Goal: Task Accomplishment & Management: Complete application form

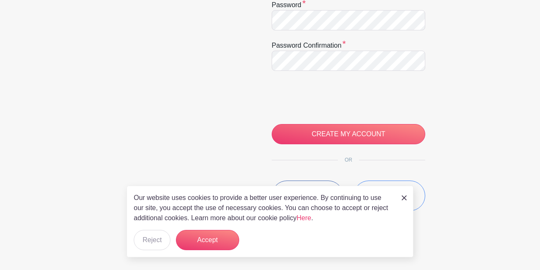
scroll to position [210, 0]
click at [405, 198] on img at bounding box center [404, 197] width 5 height 5
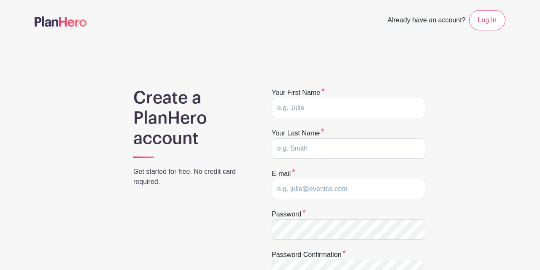
scroll to position [0, 0]
click at [320, 110] on input "text" at bounding box center [349, 108] width 154 height 20
click at [307, 112] on input "[PERSON_NAME]" at bounding box center [349, 108] width 154 height 20
type input "P"
type input "e"
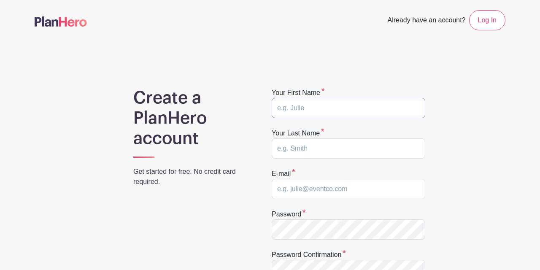
type input "E"
type input "Rena"
click at [366, 141] on input "text" at bounding box center [349, 148] width 154 height 20
type input "Patton"
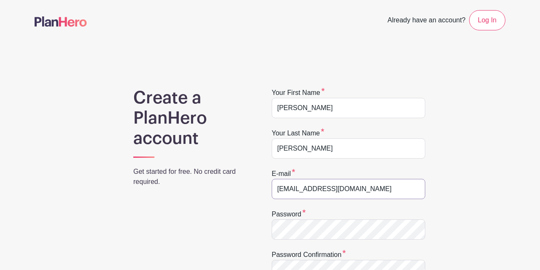
type input "[EMAIL_ADDRESS][DOMAIN_NAME]"
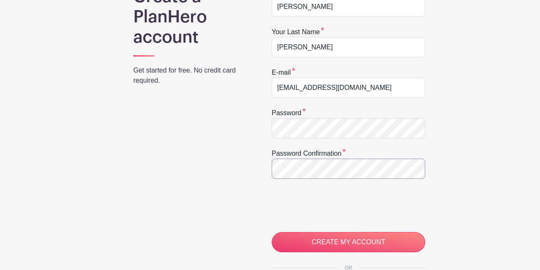
scroll to position [111, 0]
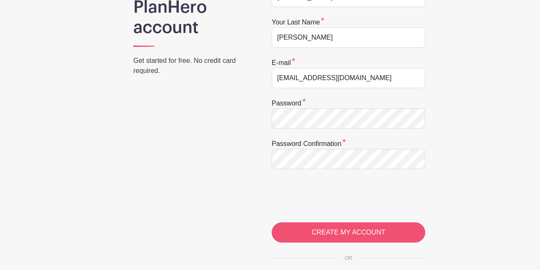
click at [358, 231] on input "CREATE MY ACCOUNT" at bounding box center [349, 232] width 154 height 20
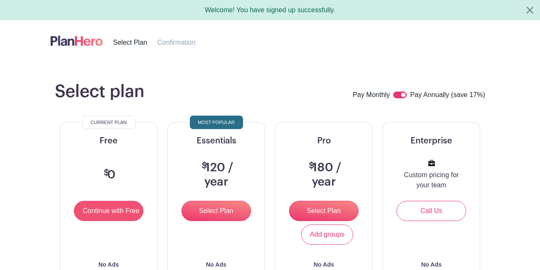
click at [113, 211] on input "Continue with Free" at bounding box center [109, 211] width 70 height 20
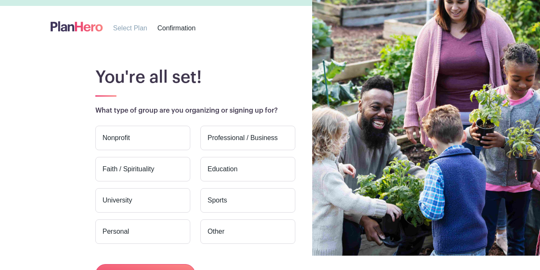
scroll to position [23, 0]
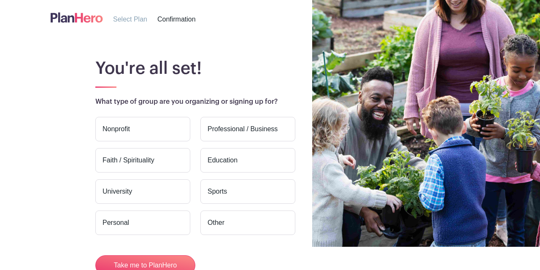
click at [123, 129] on label "Nonprofit" at bounding box center [142, 129] width 95 height 24
click at [0, 0] on input "Nonprofit" at bounding box center [0, 0] width 0 height 0
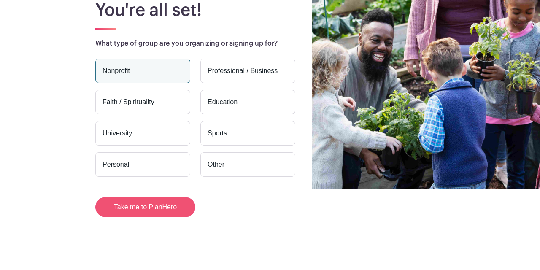
scroll to position [82, 0]
click at [142, 210] on button "Take me to PlanHero" at bounding box center [145, 207] width 100 height 20
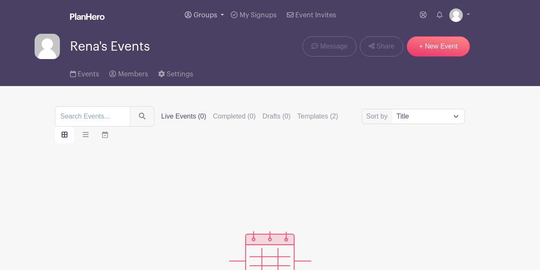
click at [222, 15] on link "Groups" at bounding box center [205, 15] width 46 height 30
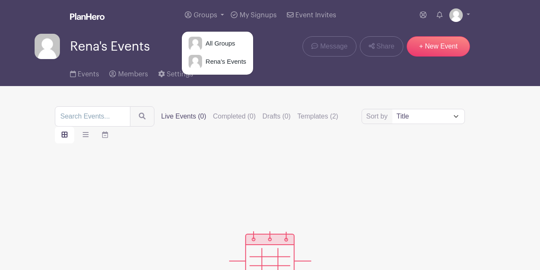
click at [217, 202] on div "Create your first event New Event" at bounding box center [270, 250] width 431 height 173
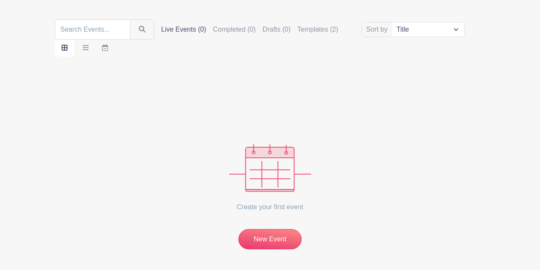
scroll to position [92, 0]
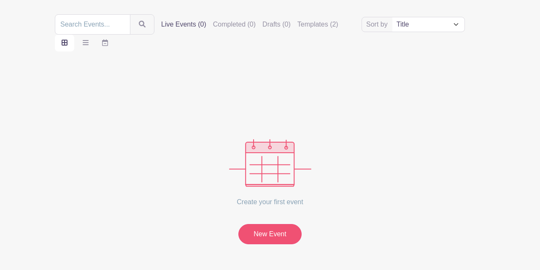
click at [269, 234] on link "New Event" at bounding box center [270, 234] width 63 height 20
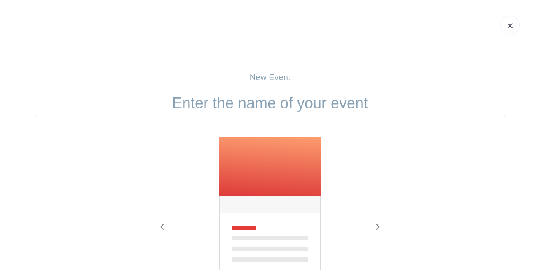
click at [268, 168] on img at bounding box center [270, 218] width 103 height 162
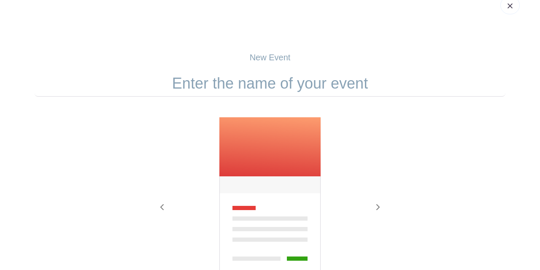
scroll to position [5, 0]
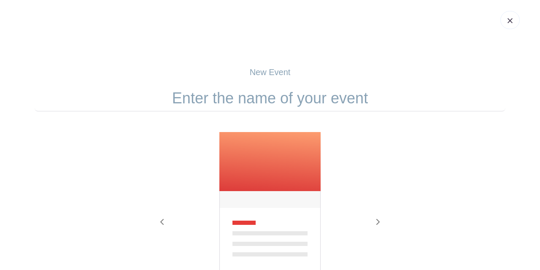
click at [268, 98] on input "text" at bounding box center [270, 98] width 471 height 26
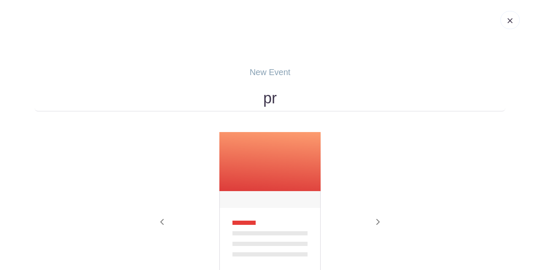
type input "p"
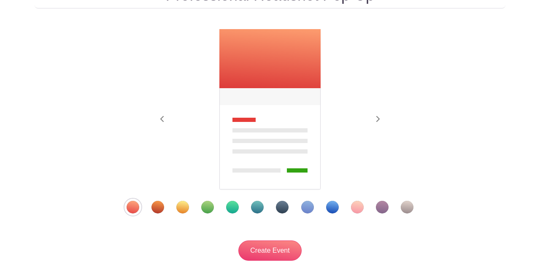
scroll to position [111, 0]
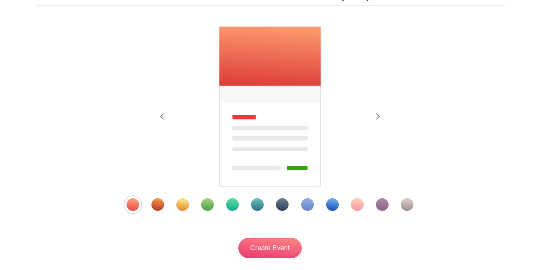
type input "Professional Headshot Pop-Up"
click at [157, 206] on div "Template 2" at bounding box center [158, 204] width 13 height 13
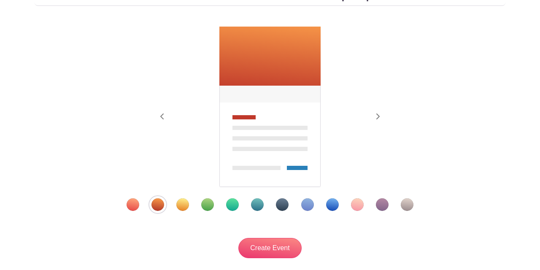
scroll to position [102, 0]
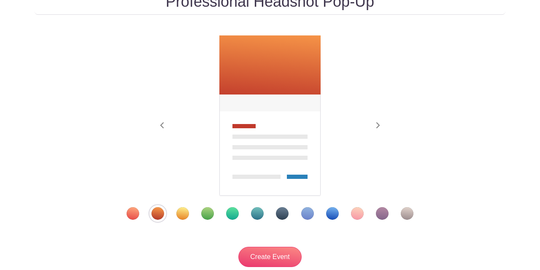
click at [379, 211] on div "Template 11" at bounding box center [382, 213] width 13 height 13
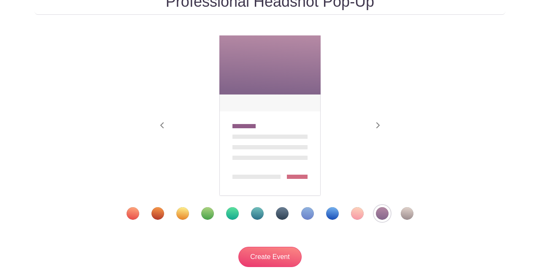
click at [407, 215] on div "Template 12" at bounding box center [407, 213] width 13 height 13
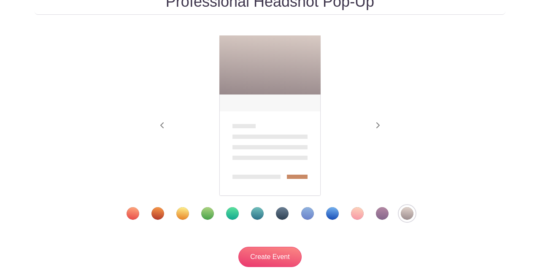
click at [285, 212] on div "Template 7" at bounding box center [282, 213] width 13 height 13
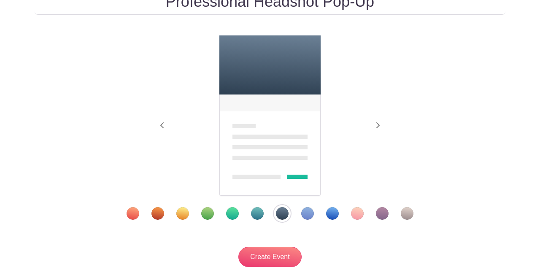
click at [233, 214] on div "Template 5" at bounding box center [232, 213] width 13 height 13
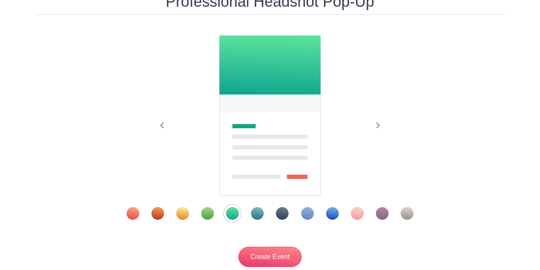
click at [207, 213] on div "Template 4" at bounding box center [207, 213] width 13 height 13
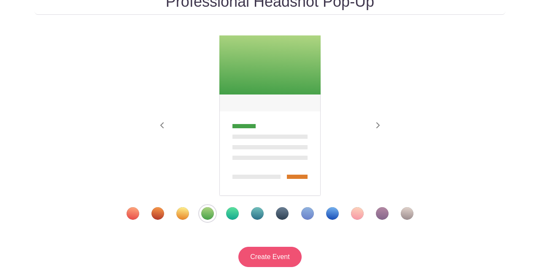
click at [273, 255] on input "Create Event" at bounding box center [270, 257] width 63 height 20
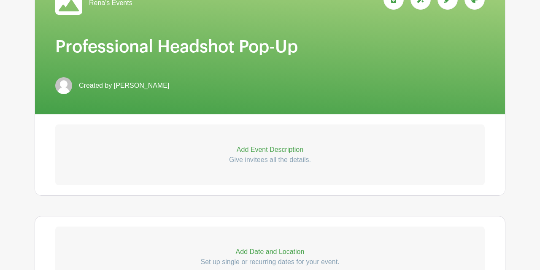
scroll to position [168, 0]
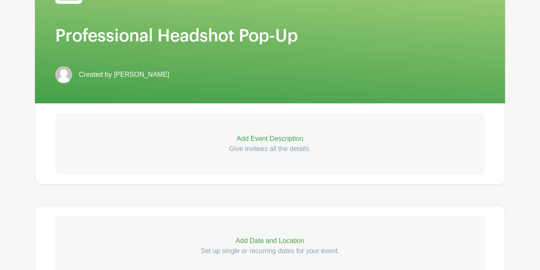
click at [274, 140] on p "Add Event Description" at bounding box center [270, 139] width 430 height 10
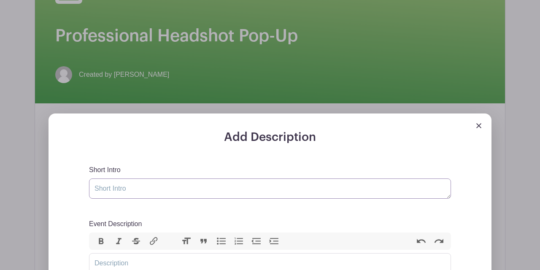
click at [133, 192] on textarea "Short Intro" at bounding box center [270, 189] width 362 height 20
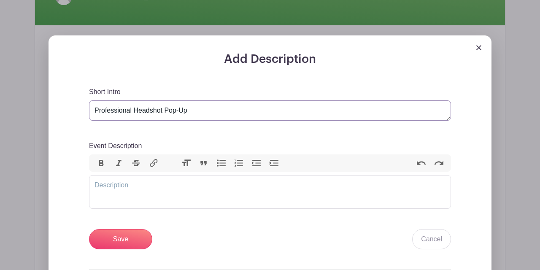
scroll to position [248, 0]
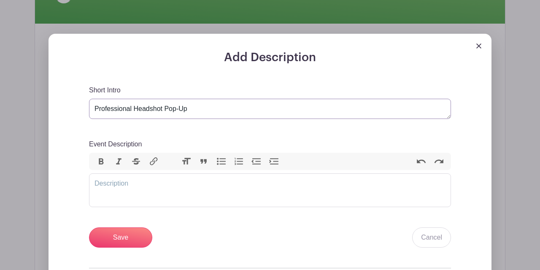
type textarea "Professional Headshot Pop-Up"
click at [117, 182] on trix-editor "Event Description" at bounding box center [270, 191] width 362 height 34
type trix-editor "<div>Now is the time, if you need to update your headshot.</div>"
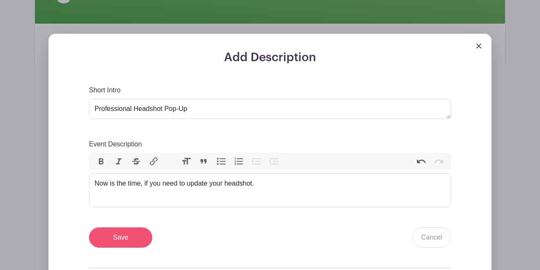
click at [123, 238] on input "Save" at bounding box center [120, 238] width 63 height 20
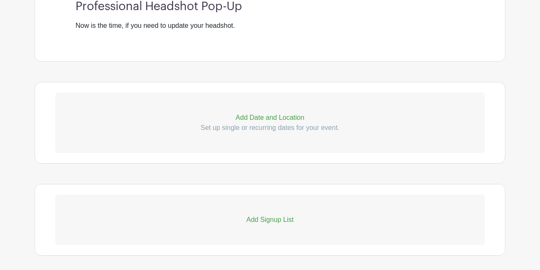
scroll to position [407, 0]
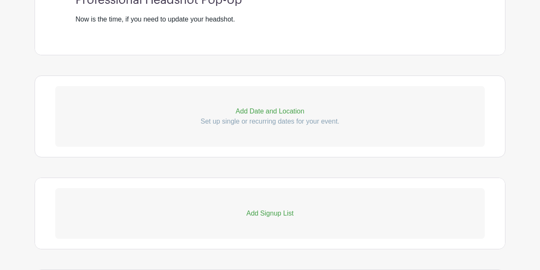
click at [272, 111] on p "Add Date and Location" at bounding box center [270, 111] width 430 height 10
select select "9"
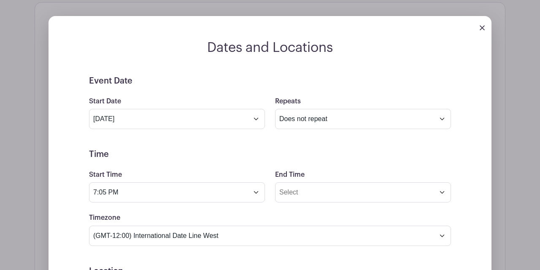
scroll to position [481, 0]
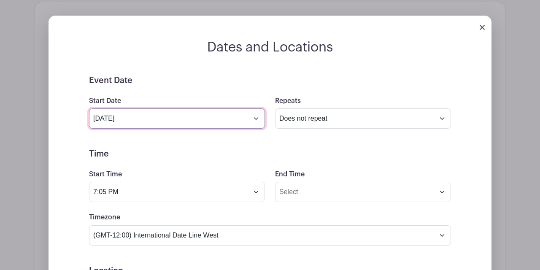
click at [256, 119] on input "[DATE]" at bounding box center [177, 119] width 176 height 20
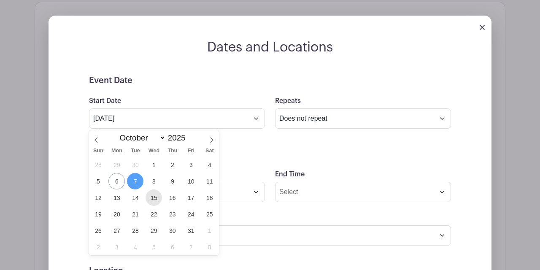
click at [157, 198] on span "15" at bounding box center [154, 198] width 16 height 16
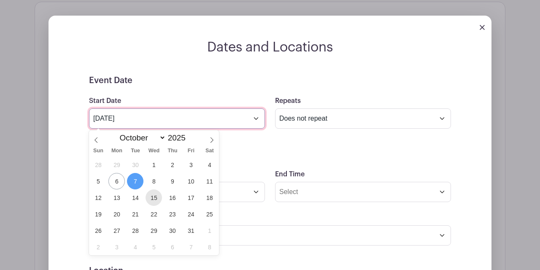
type input "[DATE]"
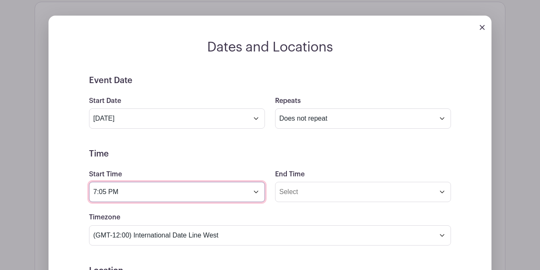
click at [255, 195] on input "7:05 PM" at bounding box center [177, 192] width 176 height 20
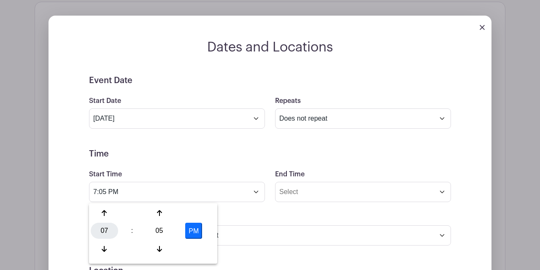
click at [103, 235] on div "07" at bounding box center [104, 231] width 27 height 16
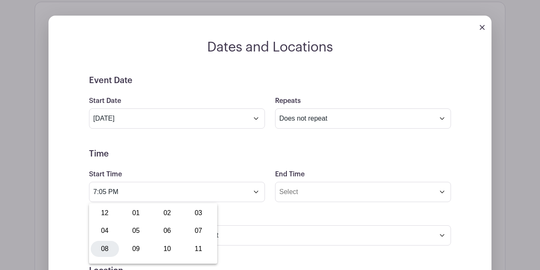
click at [103, 247] on div "08" at bounding box center [105, 249] width 28 height 16
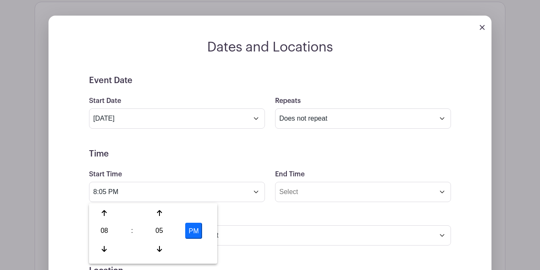
click at [188, 231] on button "PM" at bounding box center [193, 231] width 17 height 16
click at [158, 229] on div "05" at bounding box center [159, 231] width 27 height 16
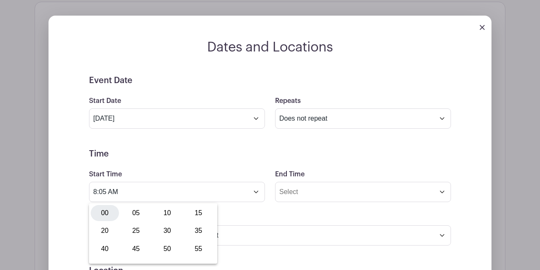
click at [105, 214] on div "00" at bounding box center [105, 213] width 28 height 16
type input "8:00 AM"
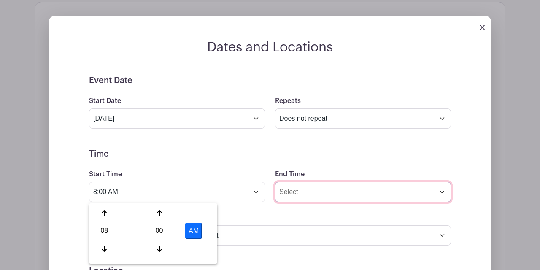
click at [444, 194] on input "End Time" at bounding box center [363, 192] width 176 height 20
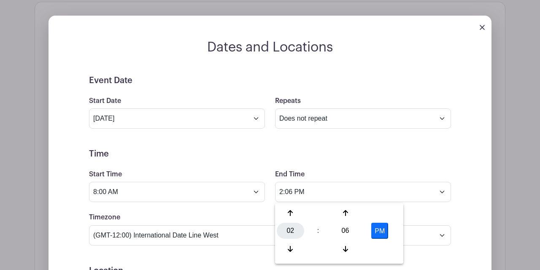
click at [293, 233] on div "02" at bounding box center [290, 231] width 27 height 16
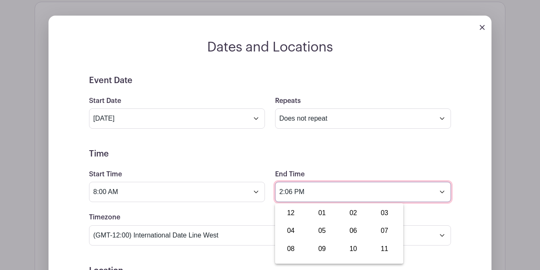
click at [300, 191] on input "2:06 PM" at bounding box center [363, 192] width 176 height 20
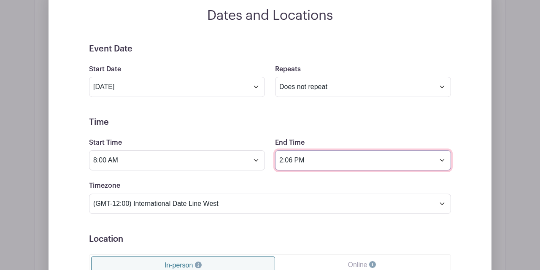
scroll to position [513, 0]
click at [287, 161] on input "2:06 PM" at bounding box center [363, 159] width 176 height 20
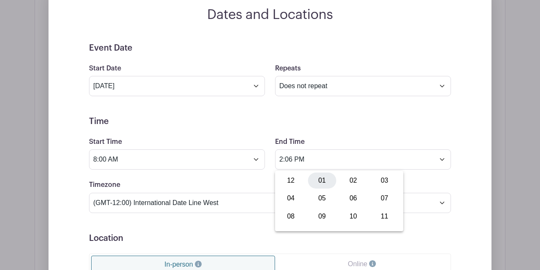
click at [322, 184] on div "01" at bounding box center [322, 181] width 28 height 16
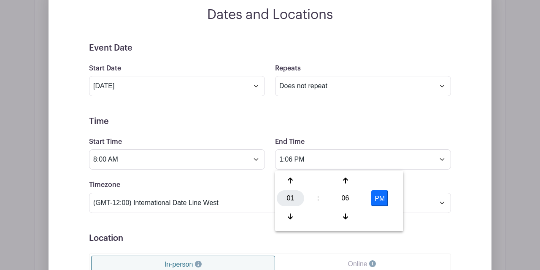
click at [291, 197] on div "01" at bounding box center [290, 198] width 27 height 16
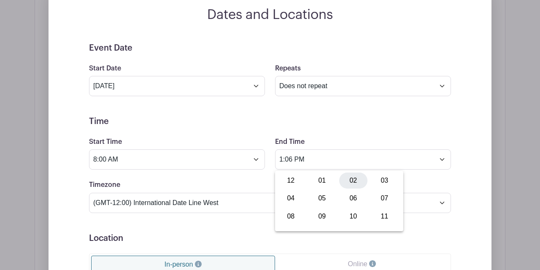
click at [350, 178] on div "02" at bounding box center [353, 181] width 28 height 16
click at [344, 196] on div "06" at bounding box center [345, 198] width 27 height 16
click at [290, 181] on div "00" at bounding box center [291, 181] width 28 height 16
type input "2:00 PM"
click at [249, 227] on form "Event Date Start Date [DATE] Repeats Does not repeat Daily Weekly Monthly on da…" at bounding box center [270, 233] width 362 height 380
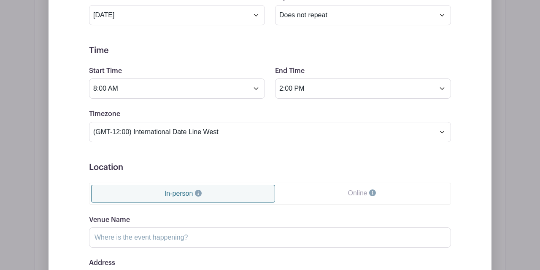
scroll to position [584, 0]
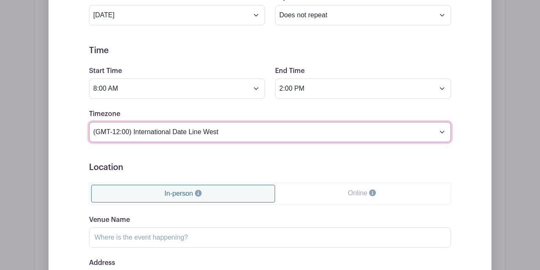
select select "Central Time ([GEOGRAPHIC_DATA] & [GEOGRAPHIC_DATA])"
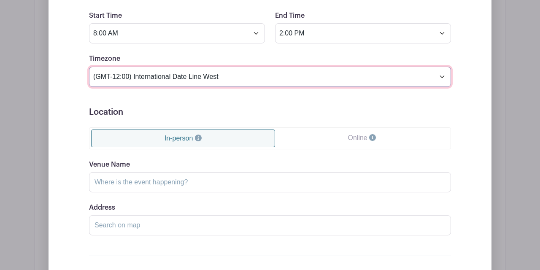
scroll to position [648, 0]
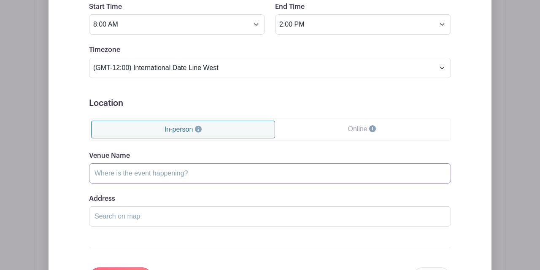
click at [157, 174] on input "Venue Name" at bounding box center [270, 173] width 362 height 20
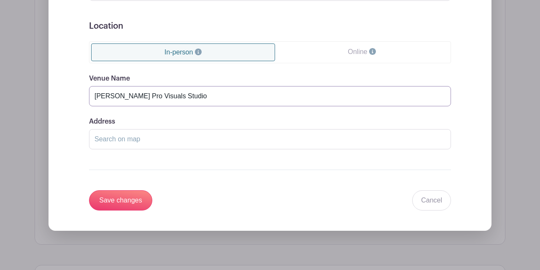
scroll to position [728, 0]
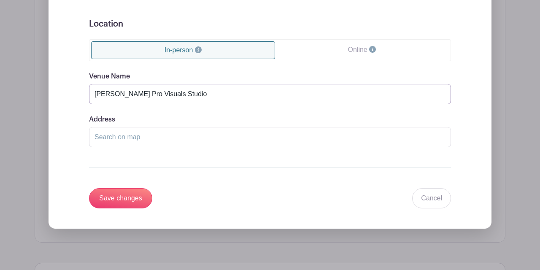
type input "[PERSON_NAME] Pro Visuals Studio"
click at [119, 142] on input "Address" at bounding box center [270, 137] width 362 height 20
click at [127, 201] on input "Save changes" at bounding box center [120, 198] width 63 height 20
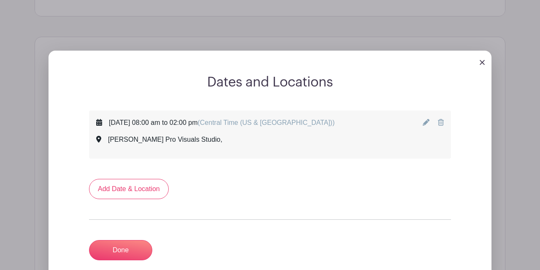
scroll to position [384, 0]
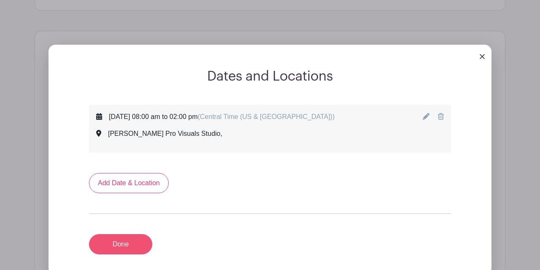
click at [119, 241] on link "Done" at bounding box center [120, 244] width 63 height 20
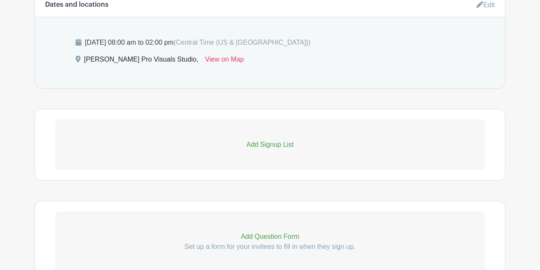
scroll to position [414, 0]
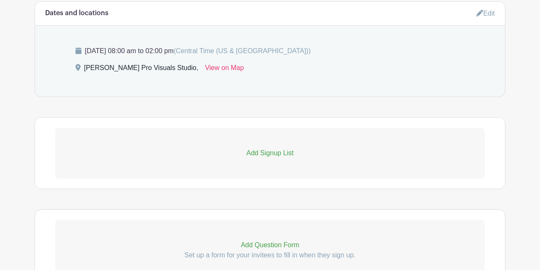
click at [277, 152] on p "Add Signup List" at bounding box center [270, 153] width 430 height 10
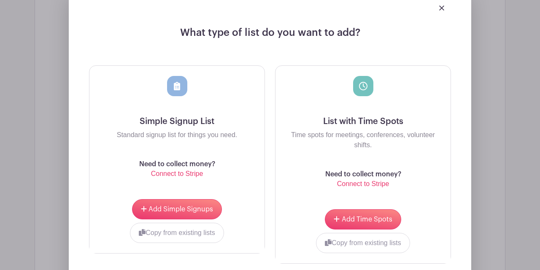
scroll to position [586, 0]
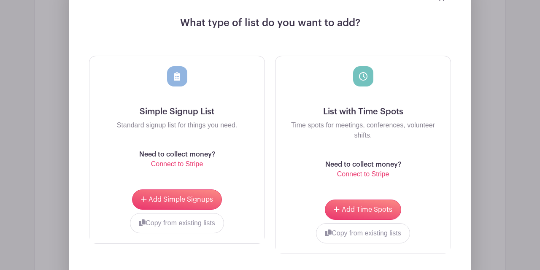
click at [358, 116] on h5 "List with Time Spots" at bounding box center [363, 112] width 162 height 10
click at [350, 210] on span "Add Time Spots" at bounding box center [367, 209] width 51 height 7
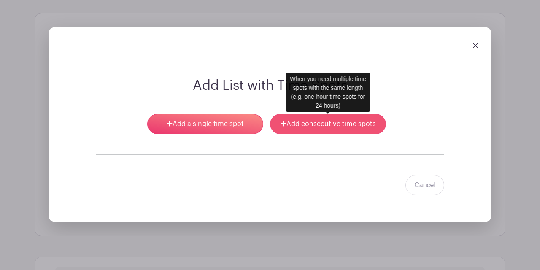
click at [312, 126] on link "Add consecutive time spots" at bounding box center [328, 124] width 116 height 20
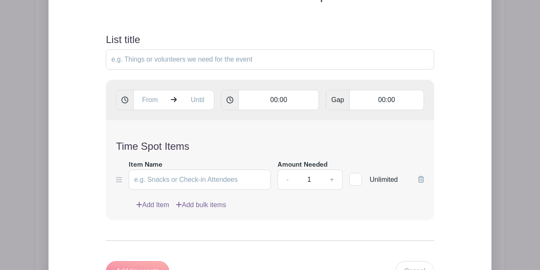
scroll to position [679, 0]
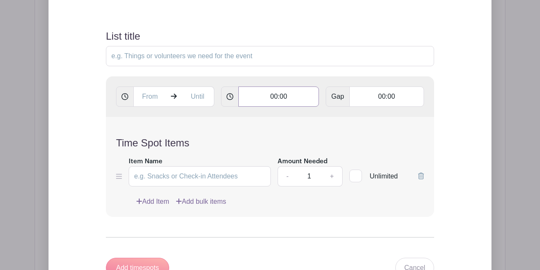
click at [281, 97] on input "00:00" at bounding box center [279, 97] width 81 height 20
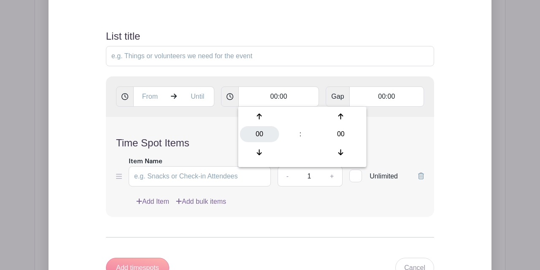
click at [260, 135] on div "00" at bounding box center [259, 134] width 39 height 16
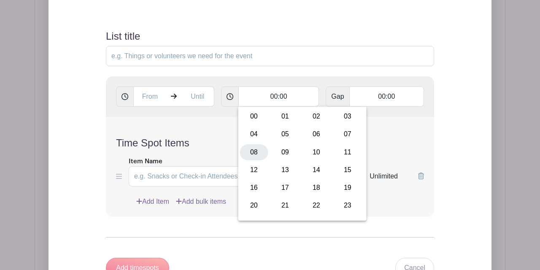
click at [254, 151] on div "08" at bounding box center [254, 152] width 28 height 16
type input "08:00"
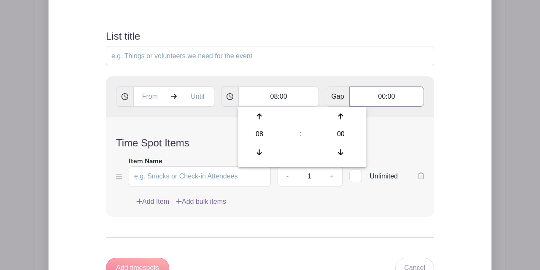
click at [380, 101] on input "00:00" at bounding box center [387, 97] width 75 height 20
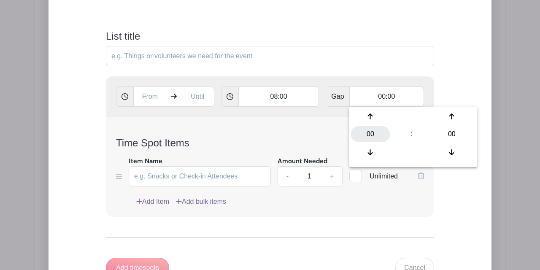
click at [370, 133] on div "00" at bounding box center [370, 134] width 39 height 16
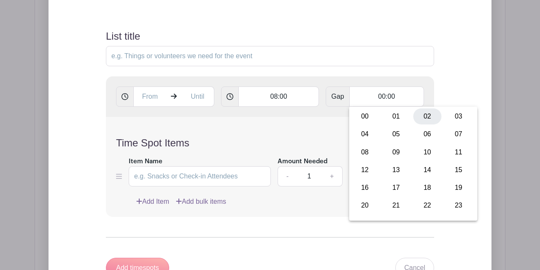
click at [428, 116] on div "02" at bounding box center [428, 117] width 28 height 16
type input "02:00"
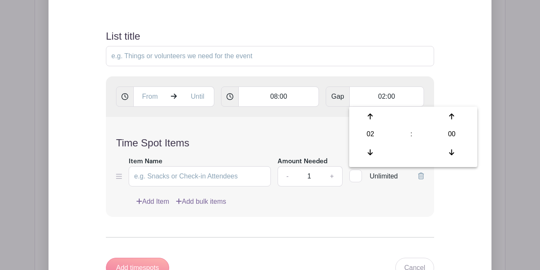
click at [281, 141] on h4 "Time Spot Items" at bounding box center [270, 143] width 308 height 12
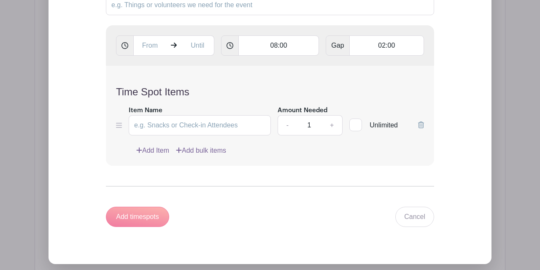
scroll to position [738, 0]
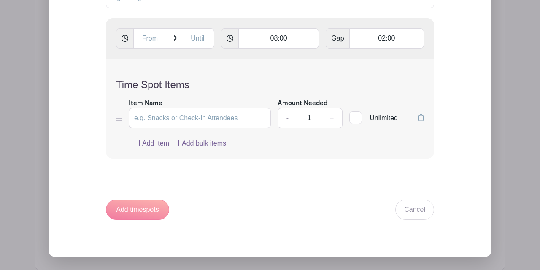
click at [334, 118] on link "+" at bounding box center [332, 118] width 21 height 20
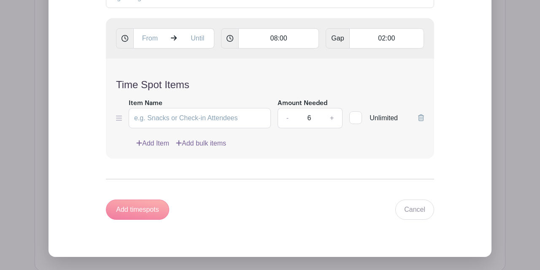
click at [334, 118] on link "+" at bounding box center [332, 118] width 21 height 20
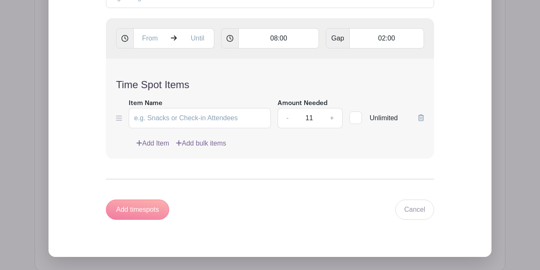
click at [334, 118] on link "+" at bounding box center [332, 118] width 21 height 20
click at [331, 119] on link "+" at bounding box center [332, 118] width 21 height 20
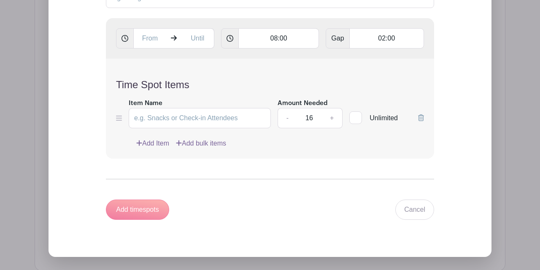
click at [331, 119] on link "+" at bounding box center [332, 118] width 21 height 20
type input "20"
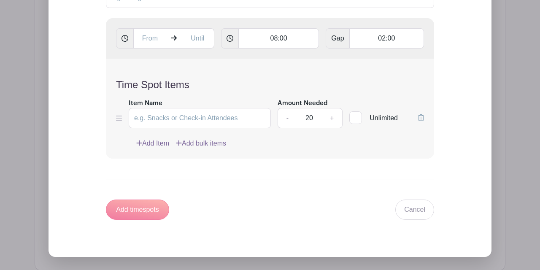
click at [197, 146] on link "Add bulk items" at bounding box center [201, 143] width 50 height 10
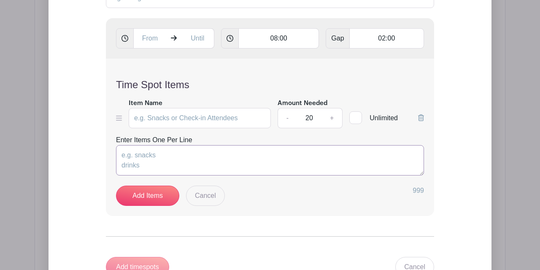
click at [151, 157] on textarea "Enter Items One Per Line" at bounding box center [270, 160] width 308 height 30
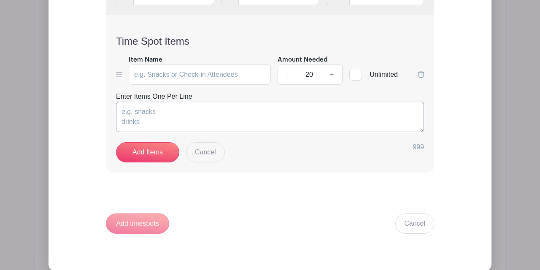
scroll to position [784, 0]
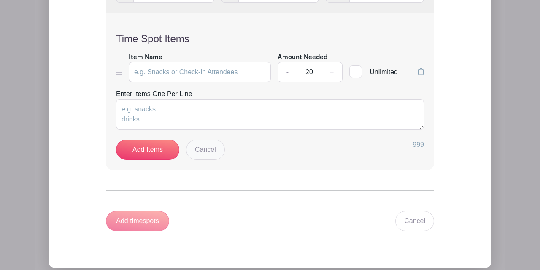
click at [204, 149] on link "Cancel" at bounding box center [205, 150] width 39 height 20
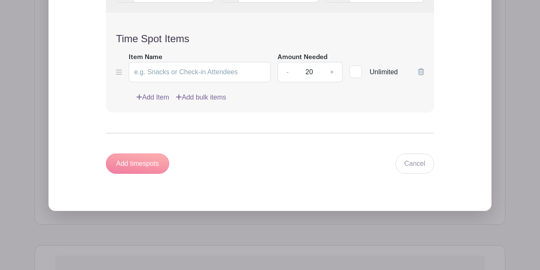
click at [161, 99] on link "Add Item" at bounding box center [152, 97] width 33 height 10
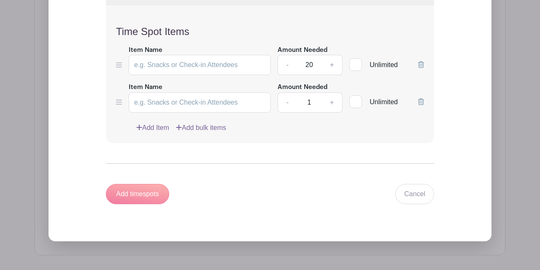
scroll to position [721, 0]
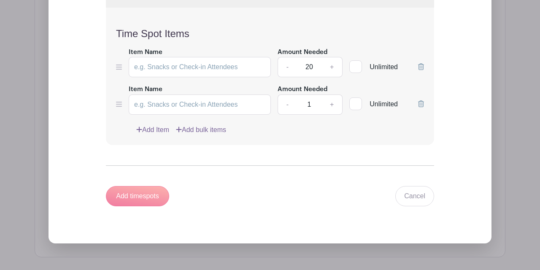
click at [421, 107] on icon at bounding box center [421, 103] width 6 height 7
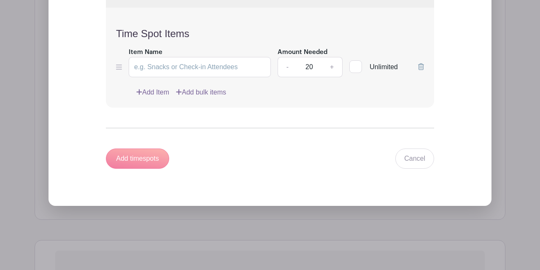
click at [201, 93] on link "Add bulk items" at bounding box center [201, 92] width 50 height 10
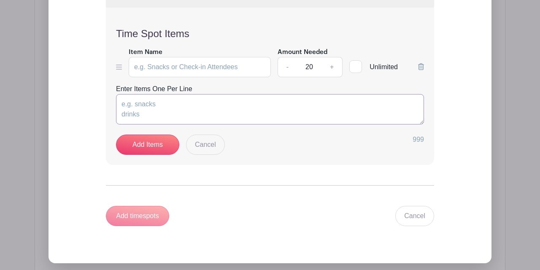
click at [157, 109] on textarea "Enter Items One Per Line" at bounding box center [270, 109] width 308 height 30
click at [213, 146] on link "Cancel" at bounding box center [205, 145] width 39 height 20
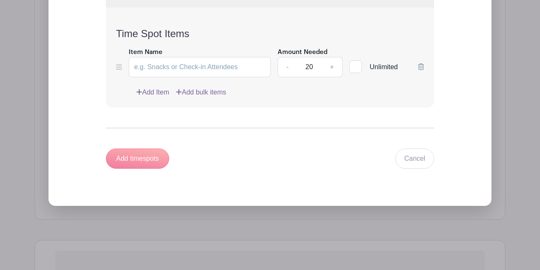
click at [160, 93] on link "Add Item" at bounding box center [152, 92] width 33 height 10
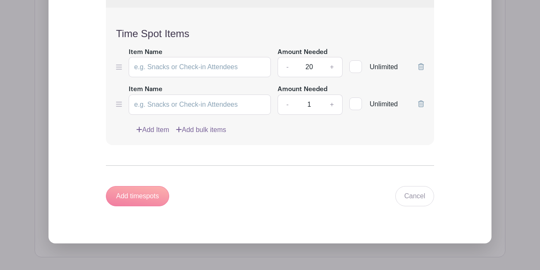
click at [421, 103] on icon at bounding box center [421, 103] width 6 height 7
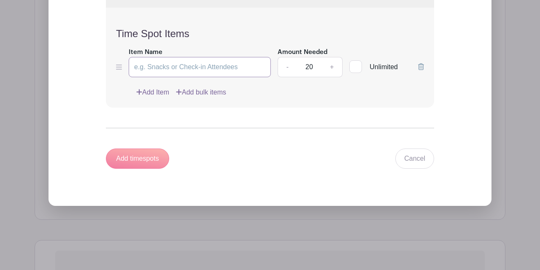
click at [195, 68] on input "Item Name" at bounding box center [200, 67] width 142 height 20
type input "Time slot"
click at [208, 157] on div "Add timespots Cancel" at bounding box center [270, 159] width 328 height 20
click at [144, 158] on div "Add timespots" at bounding box center [137, 159] width 63 height 20
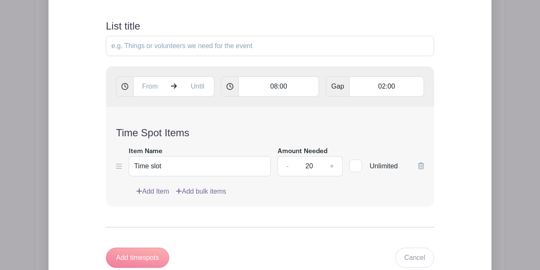
scroll to position [624, 0]
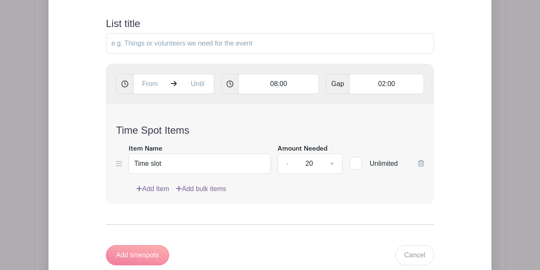
click at [198, 188] on link "Add bulk items" at bounding box center [201, 189] width 50 height 10
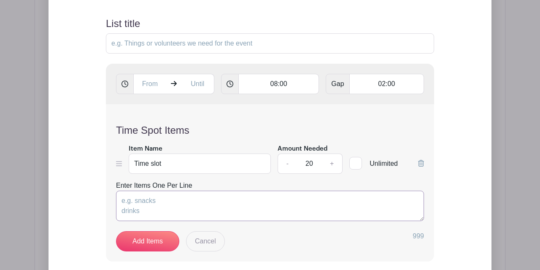
click at [160, 205] on textarea "Enter Items One Per Line" at bounding box center [270, 206] width 308 height 30
type textarea "name name name"
click at [155, 243] on link "Add Items" at bounding box center [147, 241] width 63 height 20
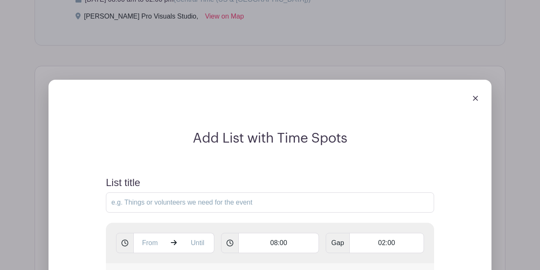
scroll to position [530, 0]
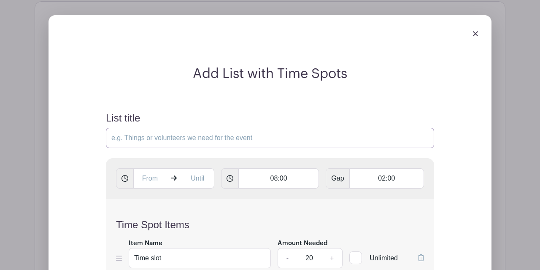
click at [151, 139] on input "List title" at bounding box center [270, 138] width 328 height 20
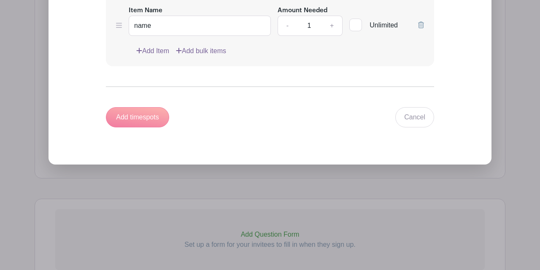
scroll to position [872, 0]
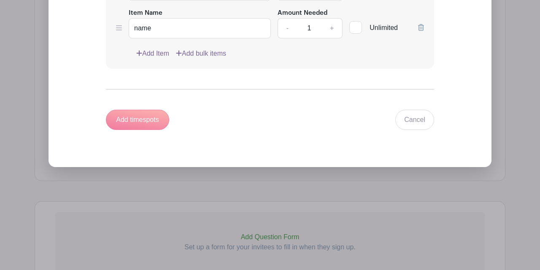
type input "Stylist"
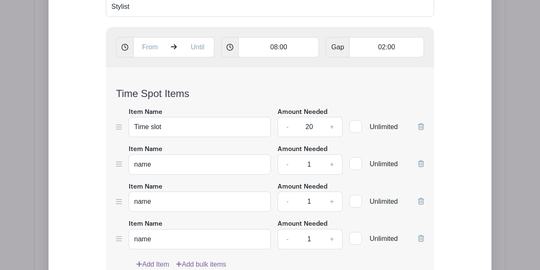
scroll to position [659, 0]
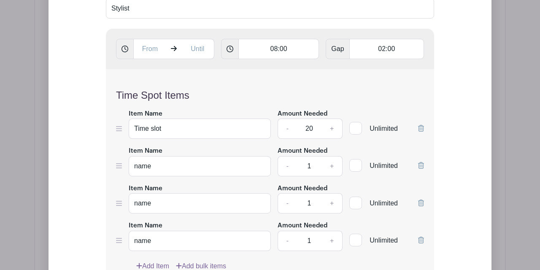
click at [421, 168] on icon at bounding box center [421, 165] width 6 height 7
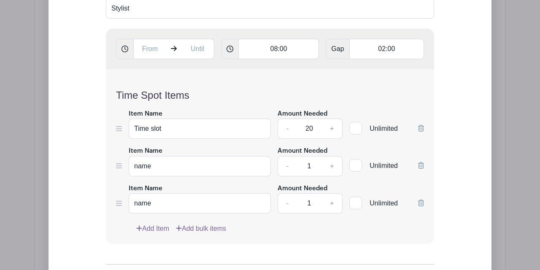
click at [421, 168] on icon at bounding box center [421, 165] width 6 height 7
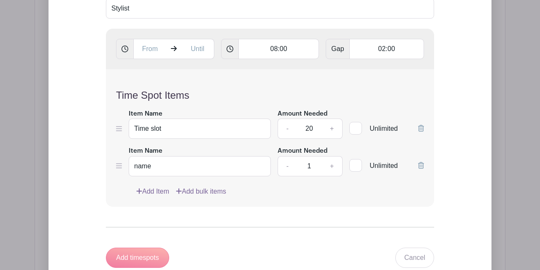
click at [421, 168] on icon at bounding box center [421, 165] width 6 height 7
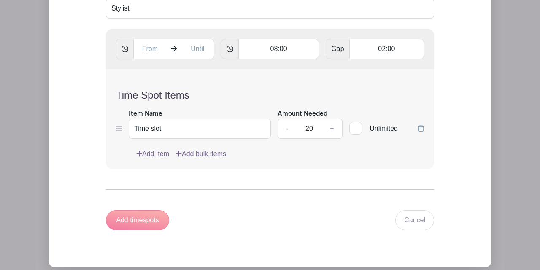
click at [142, 221] on div "Add timespots" at bounding box center [137, 220] width 63 height 20
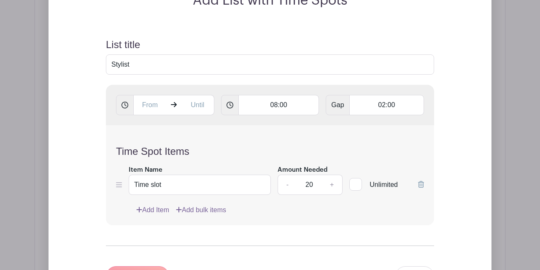
scroll to position [604, 0]
click at [357, 187] on div at bounding box center [356, 184] width 13 height 13
click at [355, 185] on input "Unlimited" at bounding box center [352, 181] width 5 height 5
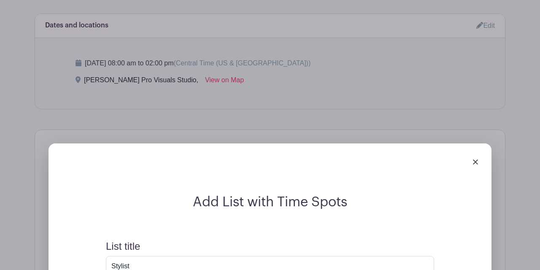
scroll to position [401, 0]
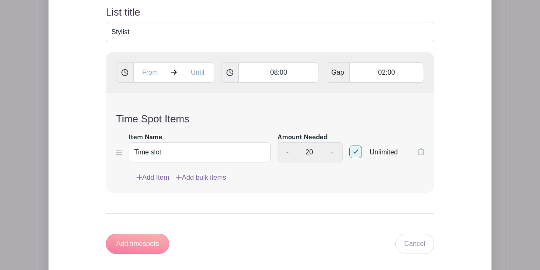
scroll to position [641, 0]
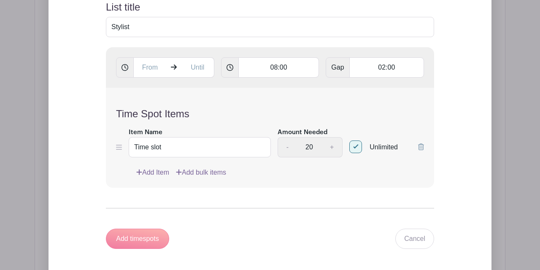
click at [355, 148] on div at bounding box center [356, 147] width 13 height 13
click at [355, 148] on input "Unlimited" at bounding box center [352, 144] width 5 height 5
click at [355, 148] on div at bounding box center [356, 147] width 13 height 13
click at [355, 148] on input "Unlimited" at bounding box center [352, 144] width 5 height 5
checkbox input "true"
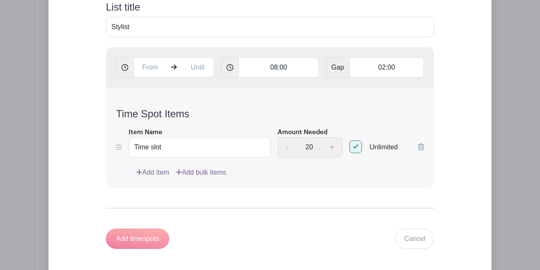
click at [132, 240] on div "Add timespots" at bounding box center [137, 239] width 63 height 20
click at [157, 172] on link "Add Item" at bounding box center [152, 173] width 33 height 10
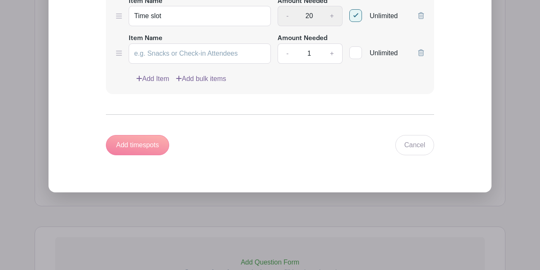
scroll to position [772, 0]
click at [212, 58] on input "Item Name" at bounding box center [200, 54] width 142 height 20
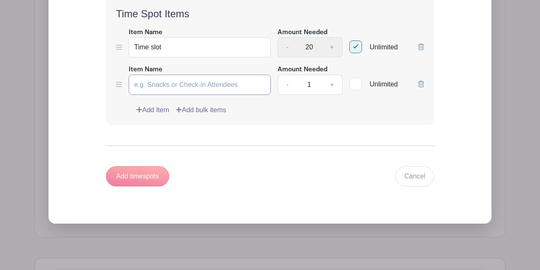
scroll to position [730, 0]
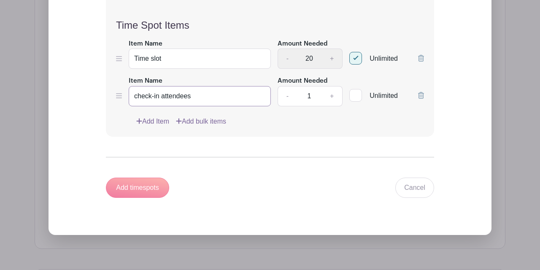
type input "check-in attendees"
click at [224, 174] on form "List title Stylist 08:00 Gap 02:00 Time Spot Items Item Name Time slot Amount N…" at bounding box center [270, 55] width 349 height 306
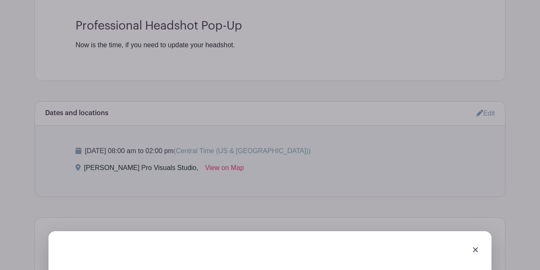
scroll to position [314, 0]
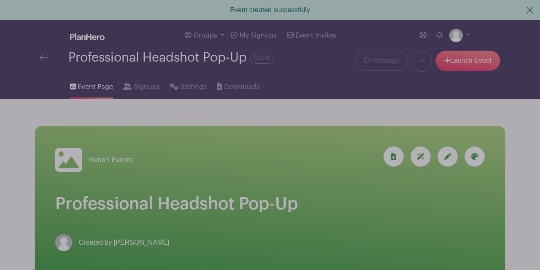
scroll to position [0, 0]
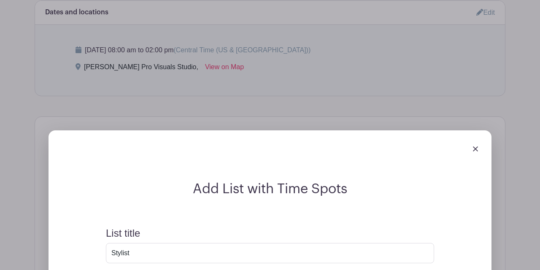
scroll to position [415, 0]
click at [476, 149] on img at bounding box center [475, 148] width 5 height 5
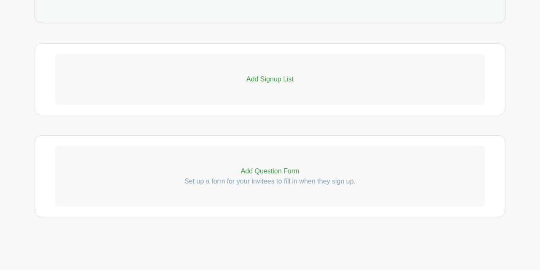
scroll to position [488, 0]
click at [278, 172] on p "Add Question Form" at bounding box center [270, 171] width 430 height 10
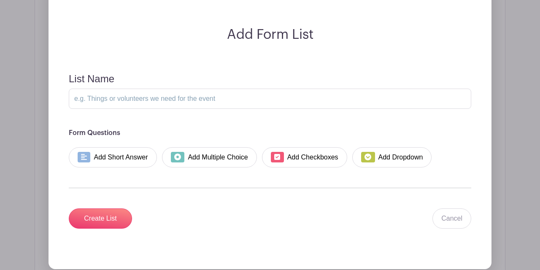
scroll to position [665, 0]
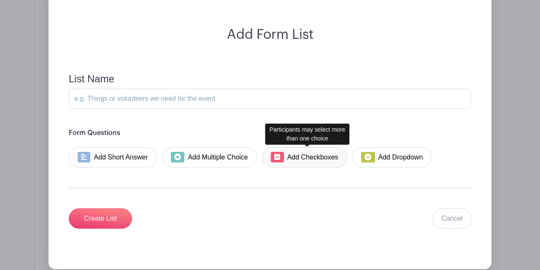
click at [309, 156] on link "Add Checkboxes" at bounding box center [304, 157] width 85 height 20
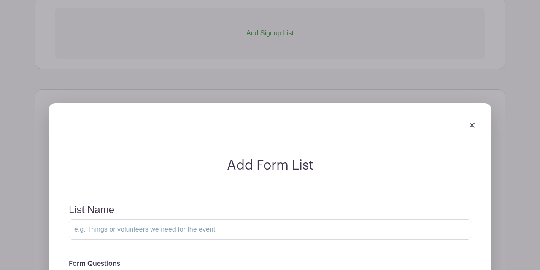
scroll to position [535, 0]
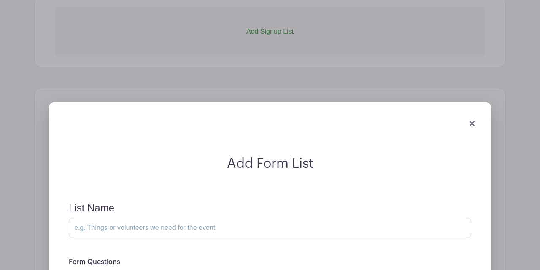
click at [472, 125] on img at bounding box center [472, 123] width 5 height 5
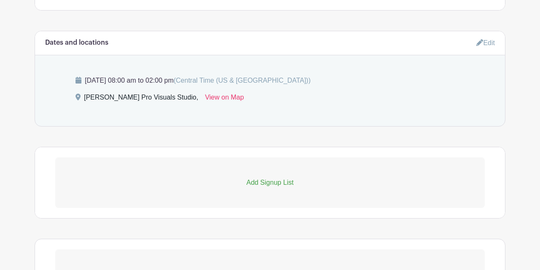
scroll to position [385, 0]
click at [271, 184] on p "Add Signup List" at bounding box center [270, 182] width 430 height 10
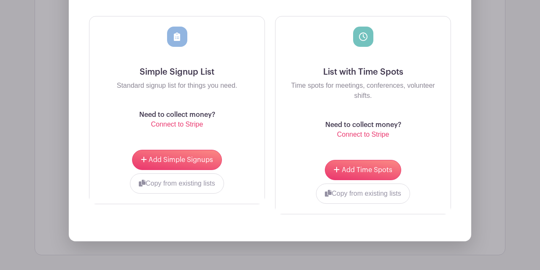
scroll to position [625, 0]
click at [361, 193] on button "Copy from existing lists" at bounding box center [363, 194] width 94 height 20
click at [373, 195] on div at bounding box center [331, 193] width 98 height 19
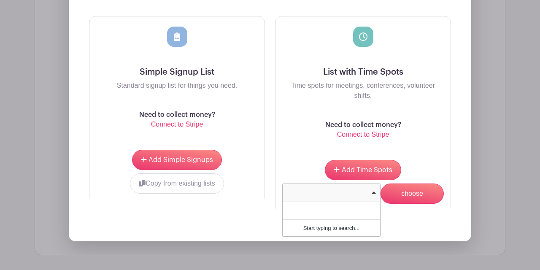
click at [294, 144] on div "List with Time Spots Time spots for meetings, conferences, volunteer shifts. Ne…" at bounding box center [363, 82] width 175 height 133
click at [364, 37] on icon at bounding box center [363, 37] width 8 height 8
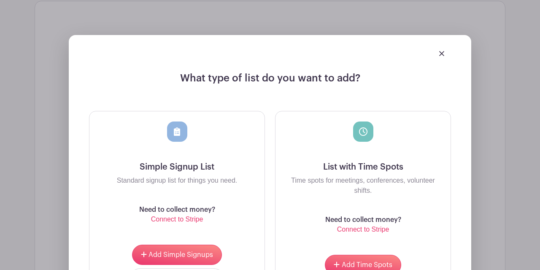
scroll to position [529, 0]
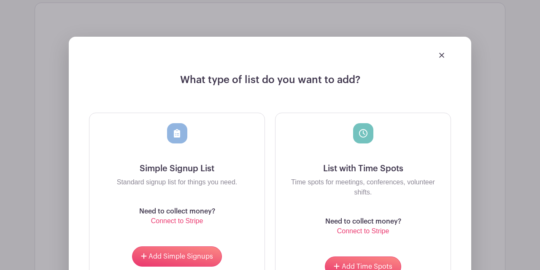
click at [440, 55] on img at bounding box center [441, 55] width 5 height 5
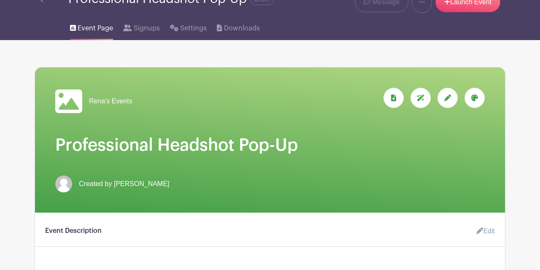
scroll to position [57, 0]
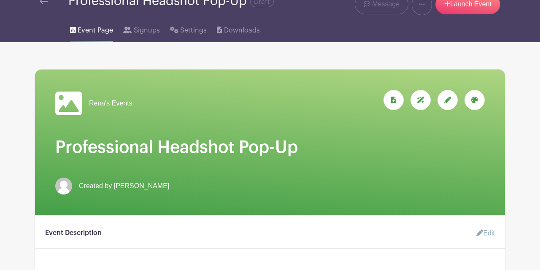
click at [488, 234] on link "Edit" at bounding box center [482, 233] width 25 height 17
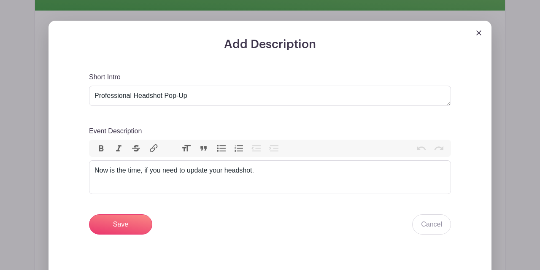
scroll to position [260, 0]
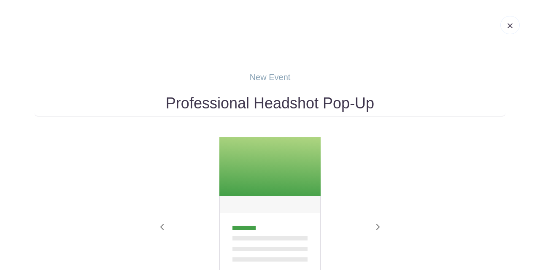
click at [512, 25] on img at bounding box center [510, 25] width 5 height 5
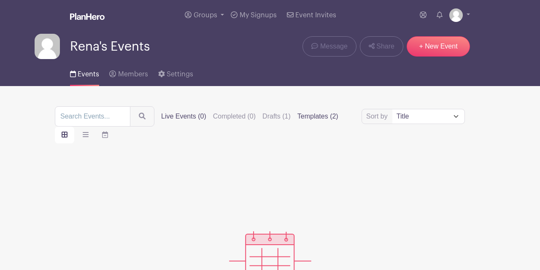
click at [320, 117] on label "Templates (2)" at bounding box center [318, 116] width 41 height 10
click at [0, 0] on input "Templates (2)" at bounding box center [0, 0] width 0 height 0
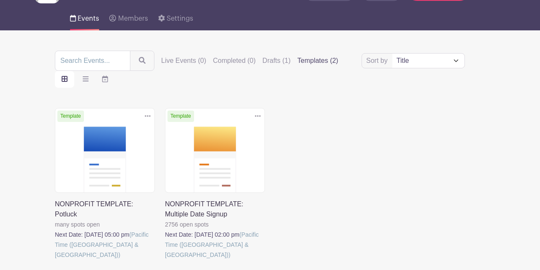
scroll to position [62, 0]
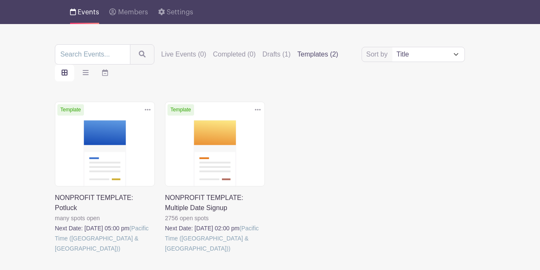
click at [165, 254] on link at bounding box center [165, 254] width 0 height 0
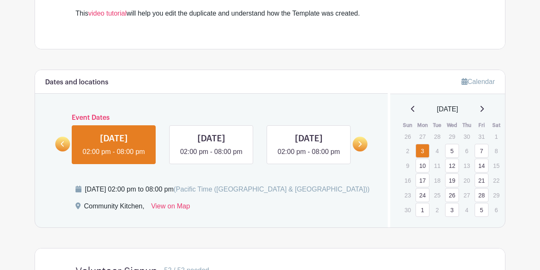
scroll to position [354, 0]
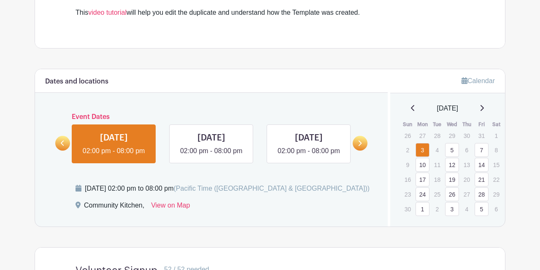
click at [212, 156] on link at bounding box center [212, 156] width 0 height 0
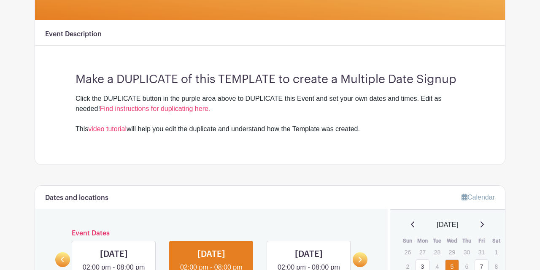
scroll to position [239, 0]
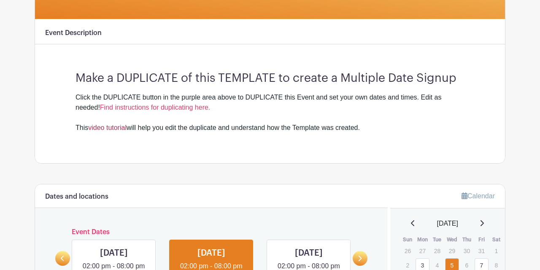
click at [115, 128] on link "video tutorial" at bounding box center [107, 127] width 38 height 7
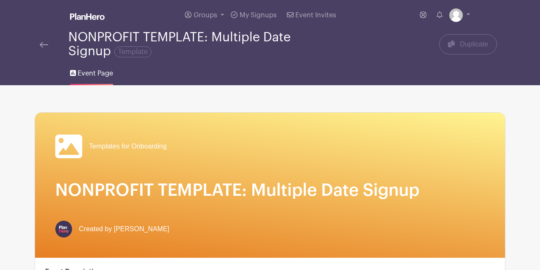
scroll to position [0, 0]
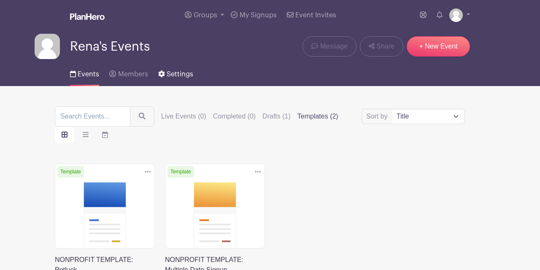
click at [171, 75] on span "Settings" at bounding box center [180, 74] width 27 height 7
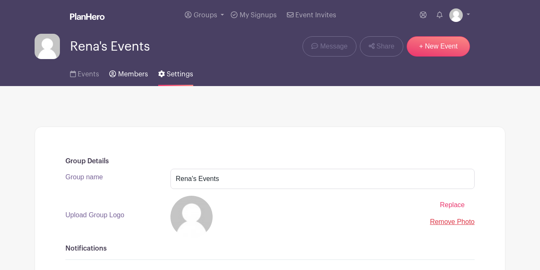
click at [133, 76] on span "Members" at bounding box center [133, 74] width 30 height 7
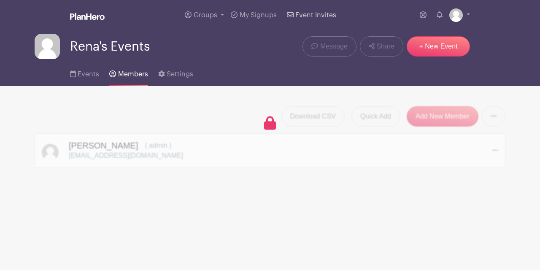
click at [311, 16] on span "Event Invites" at bounding box center [316, 15] width 41 height 7
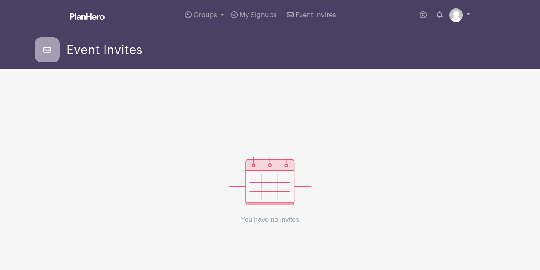
click at [49, 51] on icon at bounding box center [47, 49] width 25 height 25
click at [458, 18] on img at bounding box center [457, 15] width 14 height 14
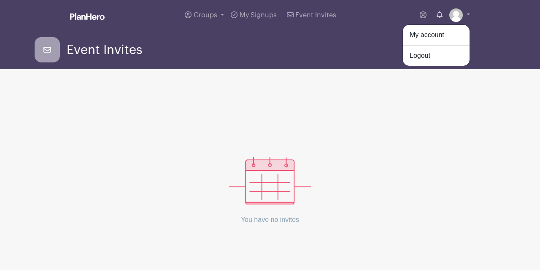
click at [438, 17] on icon at bounding box center [440, 14] width 6 height 7
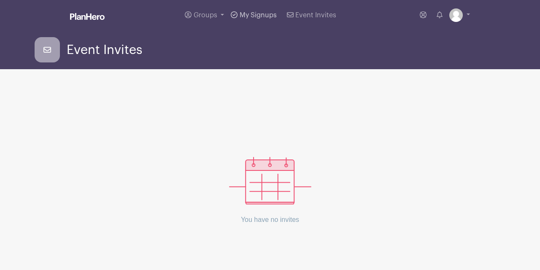
click at [258, 14] on span "My Signups" at bounding box center [258, 15] width 37 height 7
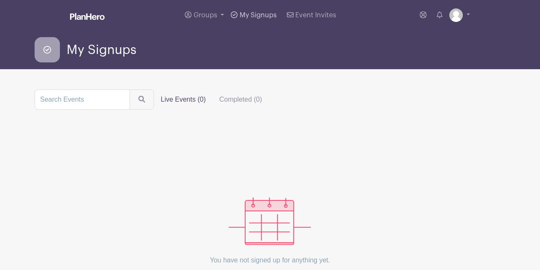
click at [257, 14] on span "My Signups" at bounding box center [258, 15] width 37 height 7
click at [47, 51] on icon at bounding box center [47, 50] width 8 height 8
click at [262, 15] on span "My Signups" at bounding box center [258, 15] width 37 height 7
click at [423, 14] on icon at bounding box center [423, 14] width 7 height 7
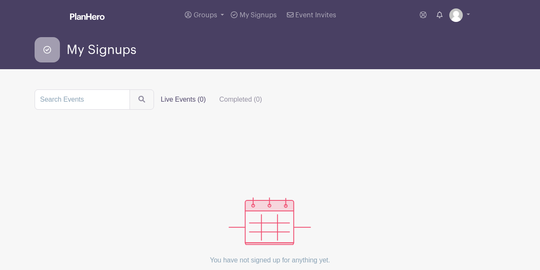
click at [439, 15] on icon at bounding box center [440, 14] width 6 height 7
click at [50, 52] on icon at bounding box center [47, 49] width 25 height 25
click at [93, 52] on span "My Signups" at bounding box center [102, 50] width 70 height 14
click at [138, 100] on icon "submit" at bounding box center [141, 99] width 7 height 7
click at [207, 14] on span "Groups" at bounding box center [206, 15] width 24 height 7
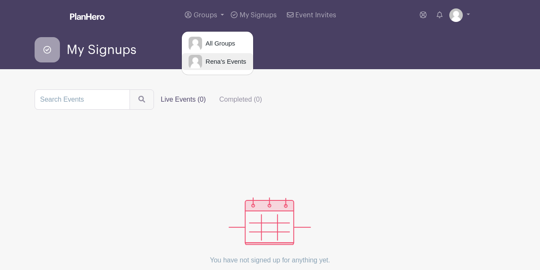
click at [226, 62] on span "Rena's Events" at bounding box center [224, 62] width 44 height 10
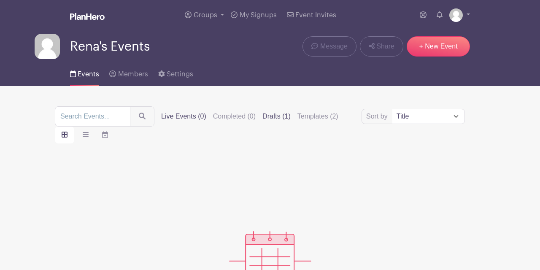
click at [288, 119] on label "Drafts (1)" at bounding box center [277, 116] width 28 height 10
click at [0, 0] on input "Drafts (1)" at bounding box center [0, 0] width 0 height 0
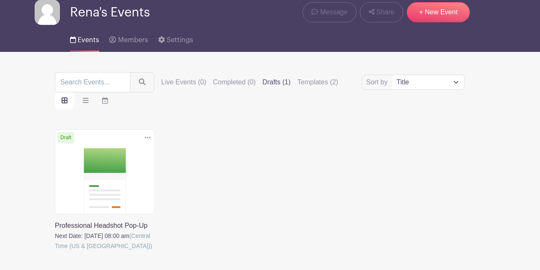
scroll to position [34, 0]
click at [149, 137] on icon at bounding box center [148, 137] width 6 height 7
click at [109, 172] on link "Delete" at bounding box center [120, 170] width 67 height 14
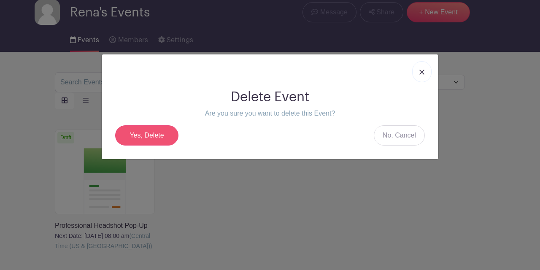
click at [155, 134] on link "Yes, Delete" at bounding box center [146, 135] width 63 height 20
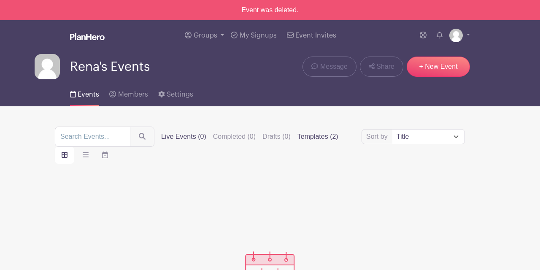
click at [331, 138] on label "Templates (2)" at bounding box center [318, 137] width 41 height 10
click at [0, 0] on input "Templates (2)" at bounding box center [0, 0] width 0 height 0
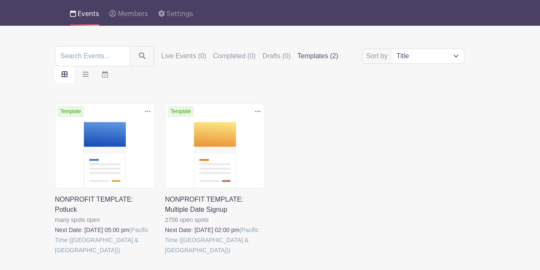
scroll to position [81, 0]
click at [55, 255] on link at bounding box center [55, 255] width 0 height 0
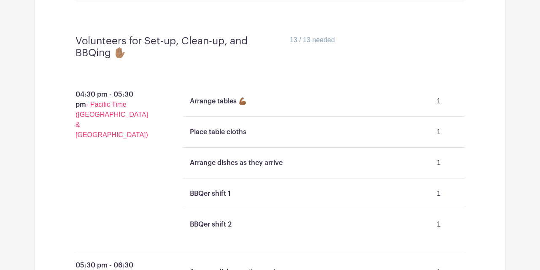
scroll to position [634, 0]
